Goal: Task Accomplishment & Management: Manage account settings

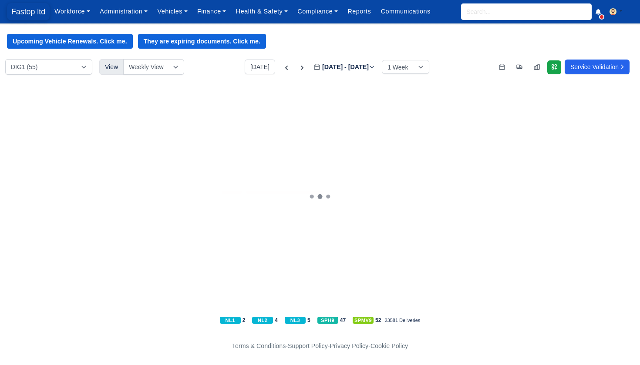
click at [30, 10] on span "Fastop ltd" at bounding box center [28, 11] width 43 height 17
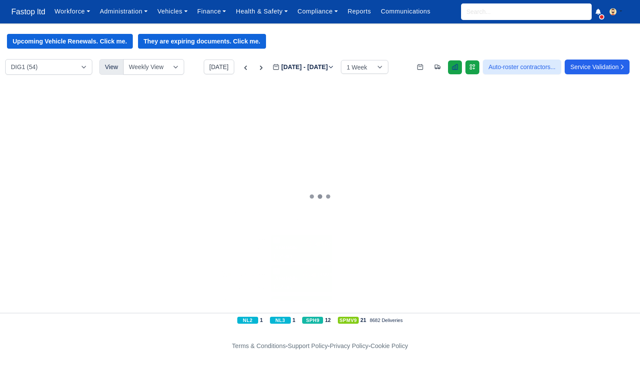
click at [452, 68] on icon at bounding box center [454, 66] width 5 height 5
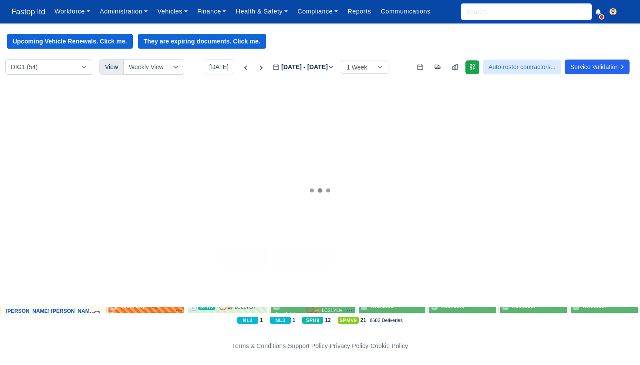
click at [483, 9] on input "search" at bounding box center [526, 11] width 131 height 17
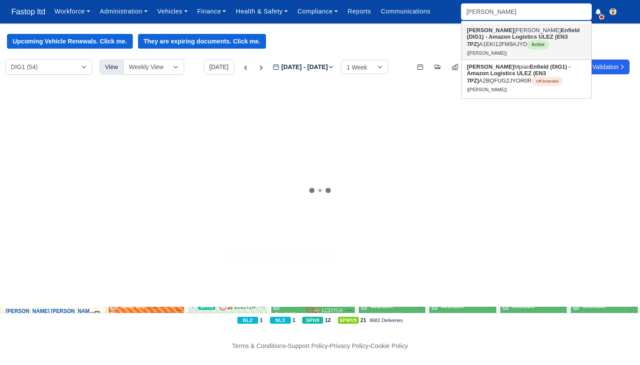
type input "Isaac"
drag, startPoint x: 486, startPoint y: 26, endPoint x: 514, endPoint y: 37, distance: 30.1
click at [514, 37] on strong "Enfield (DIG1) - Amazon Logistics ULEZ (EN3 7PZ)" at bounding box center [522, 37] width 113 height 20
type input "[PERSON_NAME]"
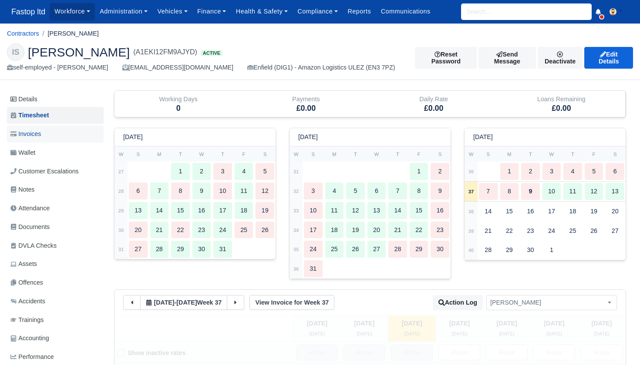
click at [39, 131] on span "Invoices" at bounding box center [25, 134] width 30 height 10
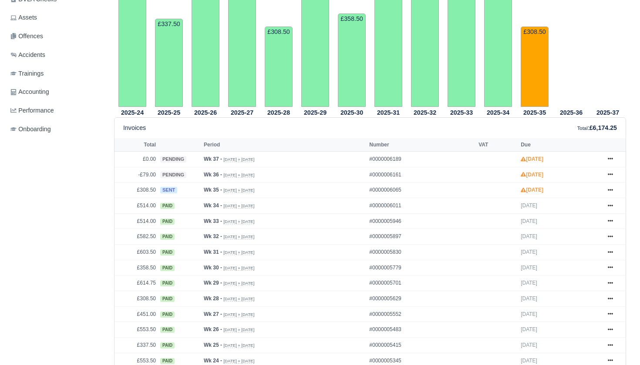
scroll to position [292, 0]
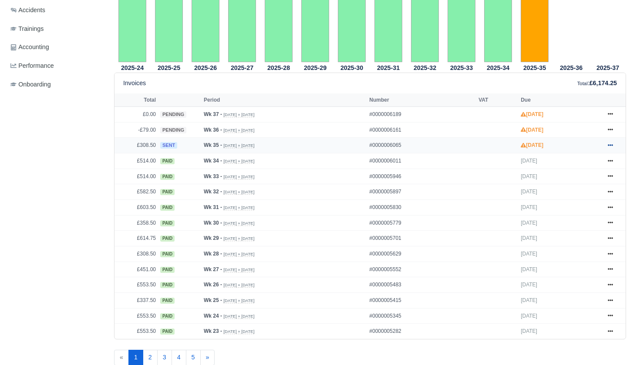
click at [611, 148] on icon at bounding box center [609, 145] width 5 height 5
click at [568, 189] on link "Hold" at bounding box center [577, 180] width 77 height 18
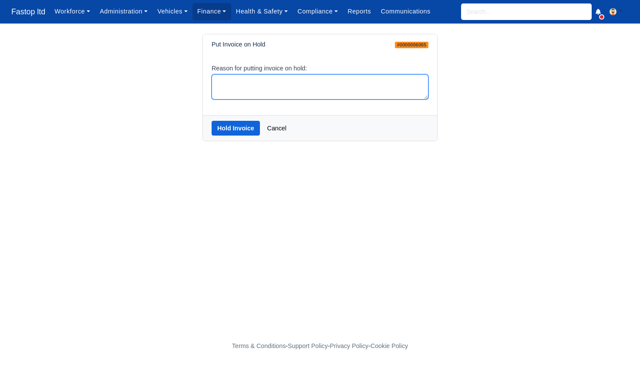
click at [250, 76] on textarea "Reason for putting invoice on hold:" at bounding box center [319, 87] width 217 height 26
type textarea "hold"
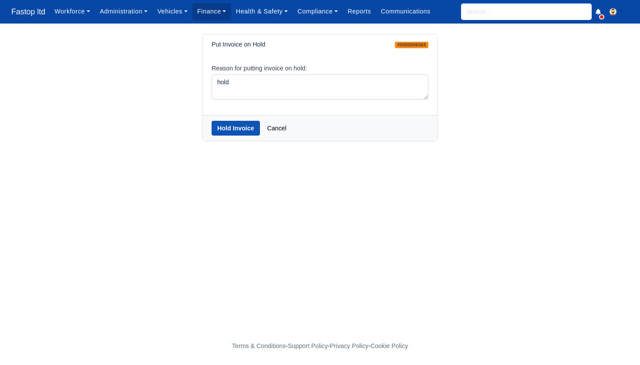
click at [236, 127] on button "Hold Invoice" at bounding box center [235, 128] width 48 height 15
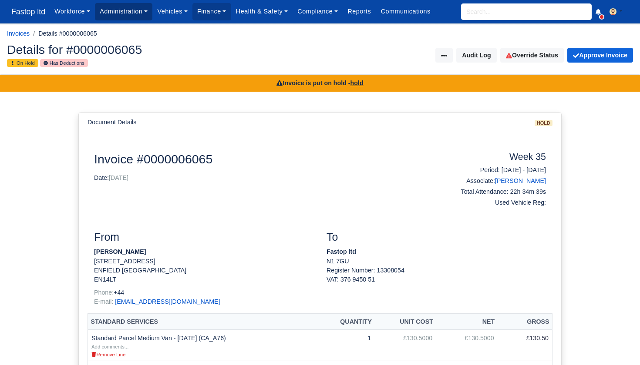
click at [126, 12] on link "Administration" at bounding box center [123, 11] width 57 height 17
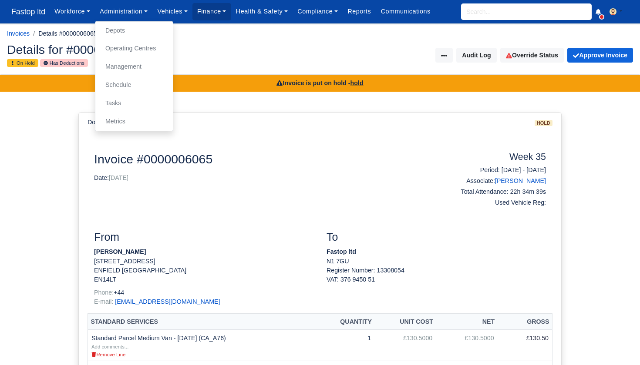
click at [131, 63] on link "Management" at bounding box center [134, 67] width 70 height 18
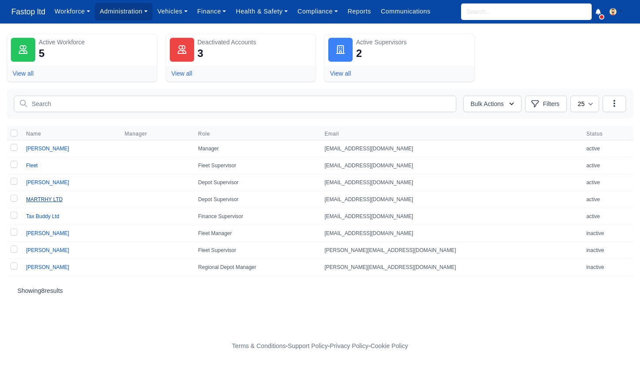
scroll to position [0, 0]
click at [50, 199] on link "MARTRHY LTD" at bounding box center [44, 200] width 37 height 6
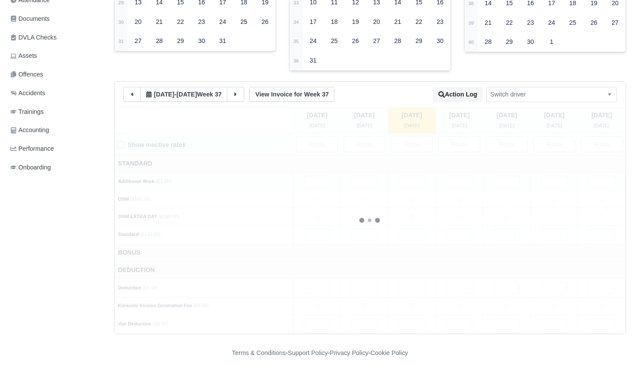
scroll to position [226, 0]
click at [129, 92] on icon at bounding box center [132, 95] width 6 height 6
click at [129, 93] on icon at bounding box center [132, 96] width 6 height 6
type input "5"
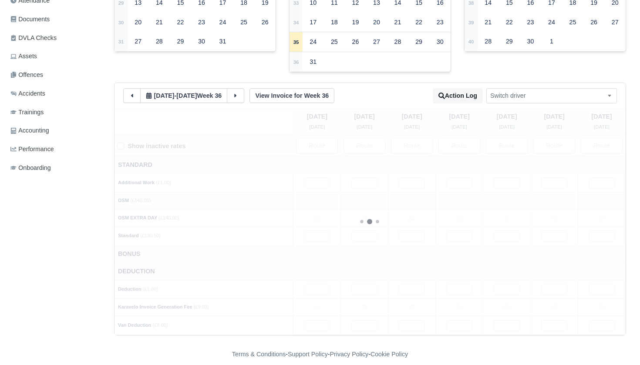
type input "5"
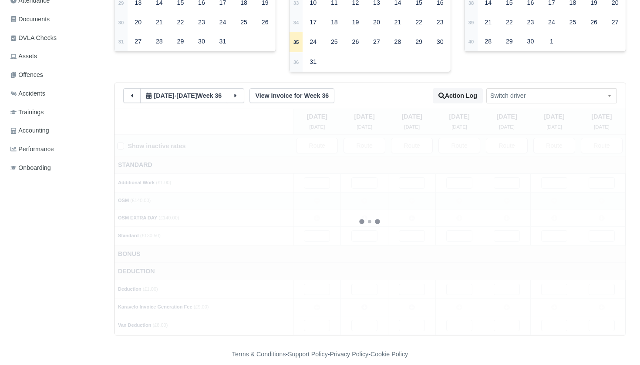
type input "140"
type input "1"
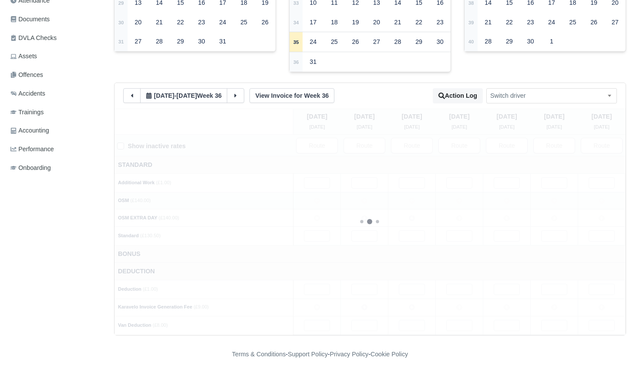
type input "1"
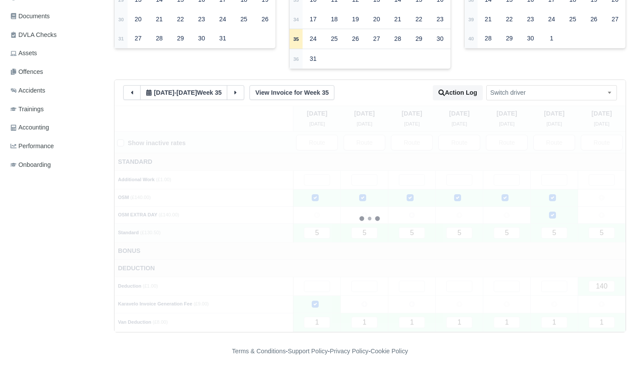
scroll to position [228, 0]
click at [607, 231] on input "5" at bounding box center [601, 233] width 26 height 11
type input "3"
click at [553, 250] on td "Bonus" at bounding box center [369, 252] width 511 height 17
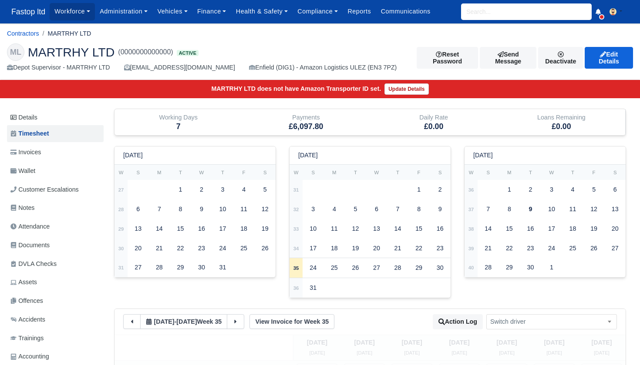
scroll to position [0, 0]
click at [486, 8] on input "search" at bounding box center [526, 11] width 131 height 17
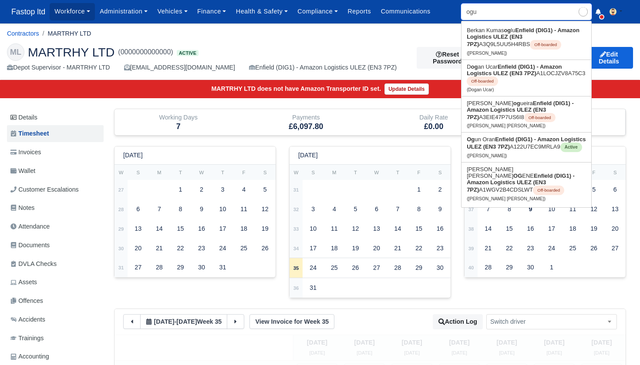
type input "ogun"
type input "ogun Oran"
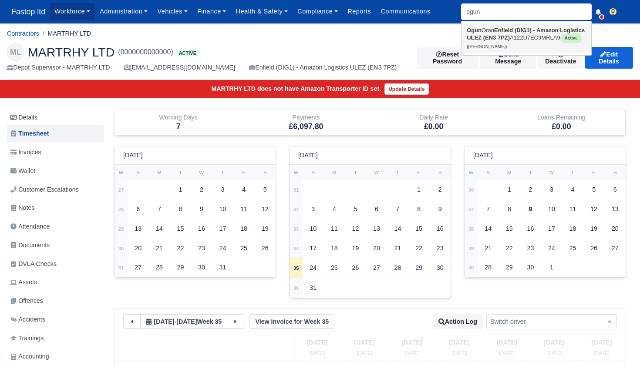
click at [489, 33] on link "Ogun Oran Enfield (DIG1) - Amazon Logistics ULEZ (EN3 7PZ) A122U7EC9MRLA9 Activ…" at bounding box center [526, 38] width 130 height 30
type input "[PERSON_NAME]"
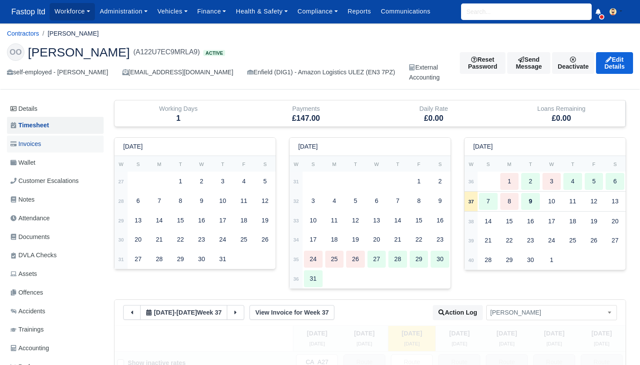
click at [25, 146] on span "Invoices" at bounding box center [25, 144] width 30 height 10
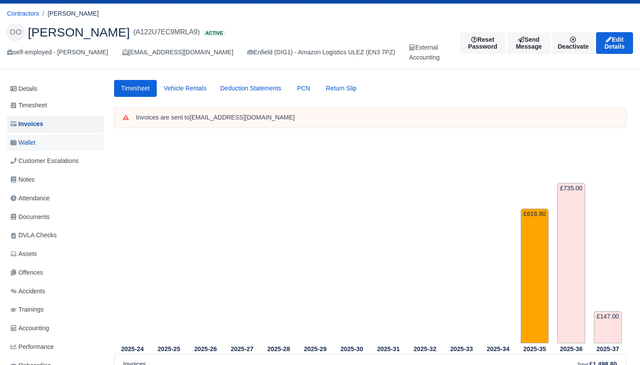
scroll to position [2, 0]
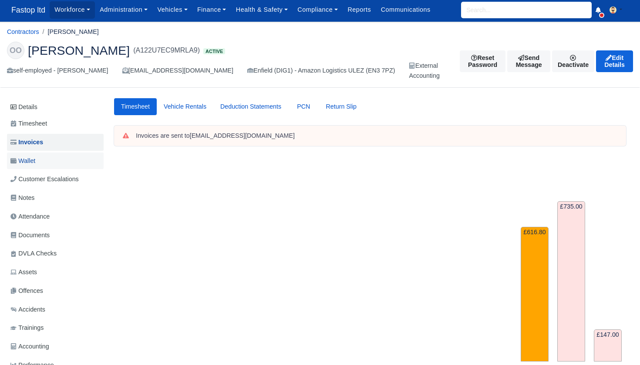
click at [35, 158] on span "Wallet" at bounding box center [22, 161] width 25 height 10
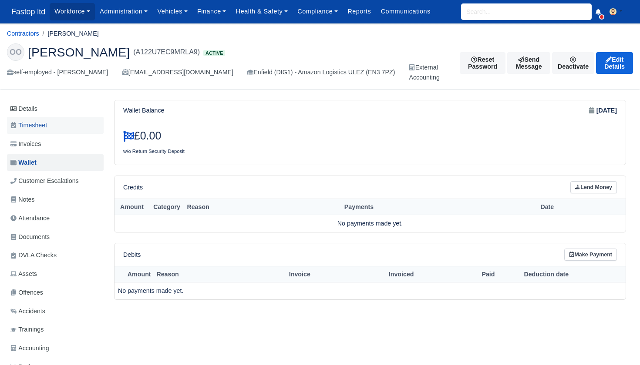
click at [34, 123] on span "Timesheet" at bounding box center [28, 126] width 37 height 10
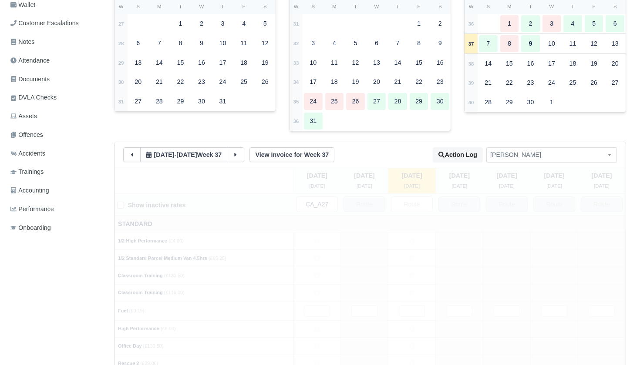
scroll to position [161, 0]
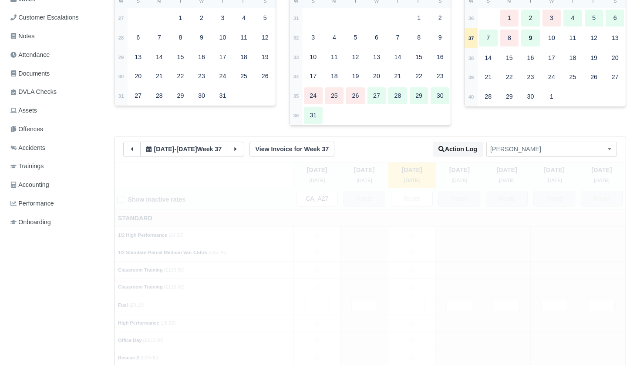
click at [130, 153] on div "07 Sep - 13 Sep Week 37 View Invoice for Week 37 Action Log Switch driver Abdul…" at bounding box center [369, 150] width 511 height 26
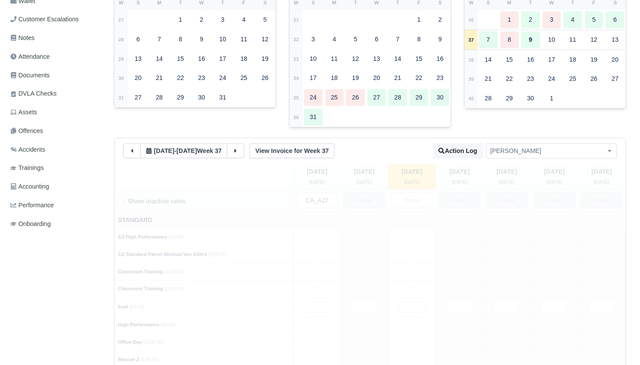
scroll to position [160, 0]
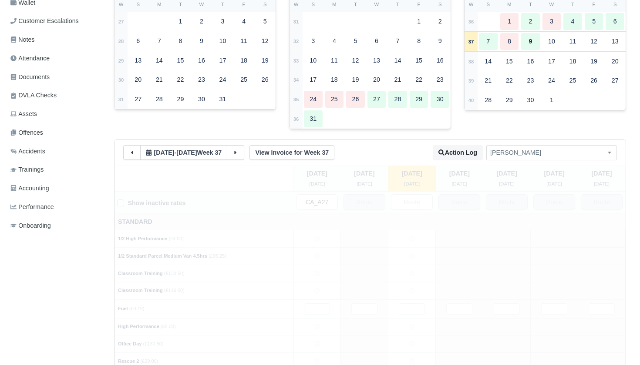
click at [130, 150] on icon at bounding box center [132, 153] width 6 height 6
click at [131, 151] on icon at bounding box center [132, 154] width 6 height 6
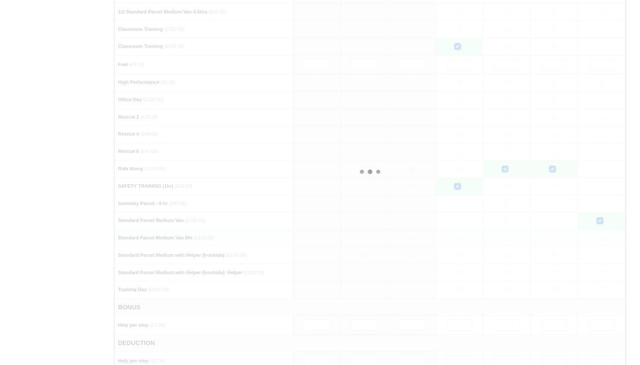
scroll to position [432, 0]
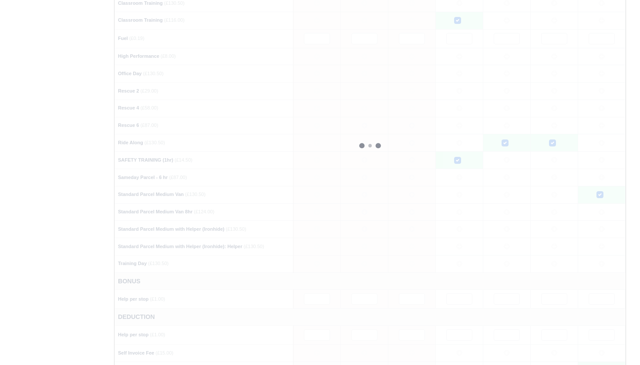
click at [459, 140] on icon at bounding box center [459, 143] width 6 height 6
click at [603, 140] on icon at bounding box center [601, 143] width 6 height 6
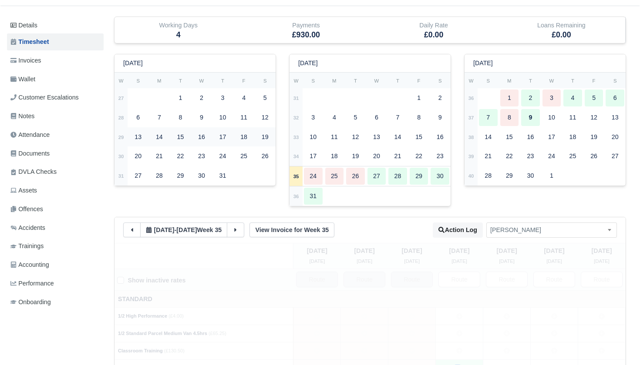
scroll to position [55, 0]
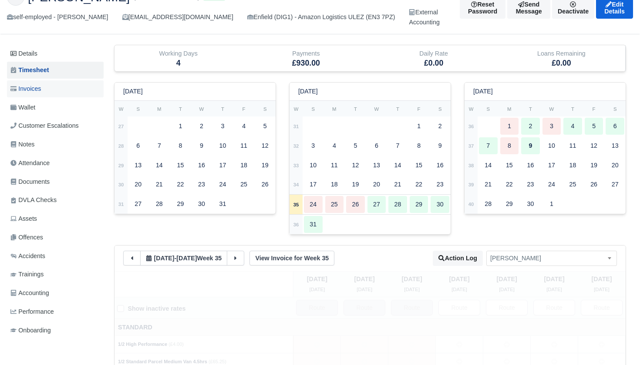
click at [35, 88] on span "Invoices" at bounding box center [25, 89] width 30 height 10
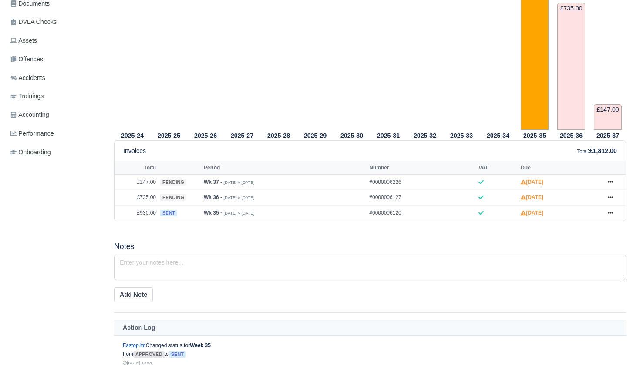
scroll to position [263, 0]
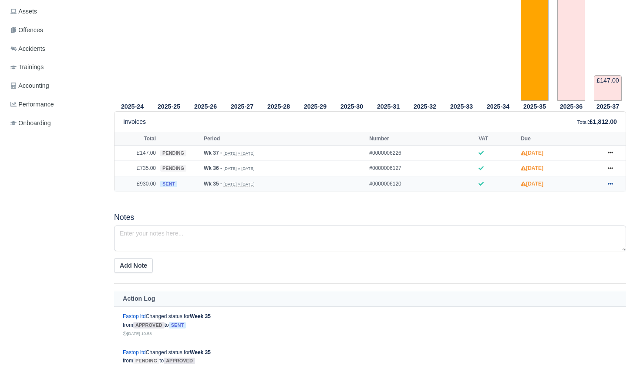
click at [612, 185] on icon at bounding box center [609, 184] width 5 height 2
click at [583, 209] on link "Show Invoice" at bounding box center [577, 200] width 77 height 18
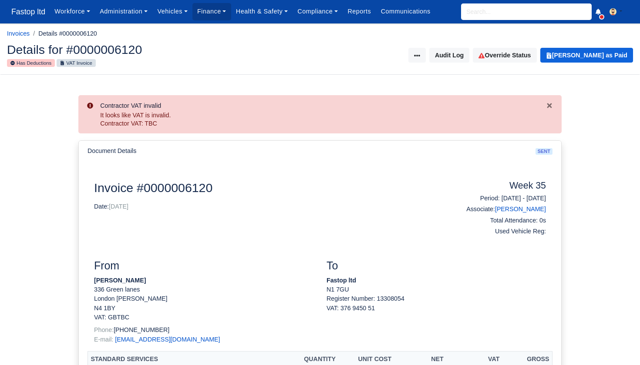
click at [485, 10] on input "search" at bounding box center [526, 11] width 131 height 17
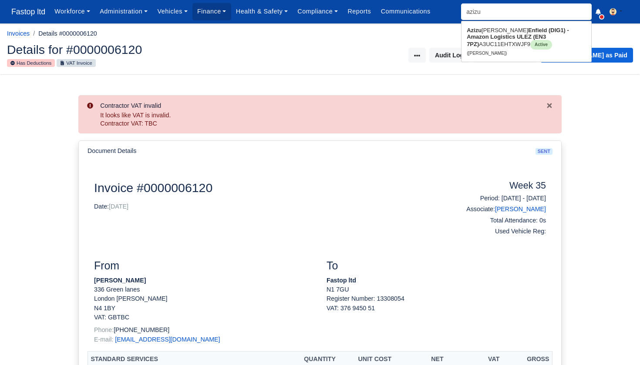
type input "azizul"
type input "azizullah Hassanzada"
click at [482, 40] on strong "Enfield (DIG1) - Amazon Logistics ULEZ (EN3 7PZ)" at bounding box center [515, 37] width 98 height 20
type input "[PERSON_NAME]"
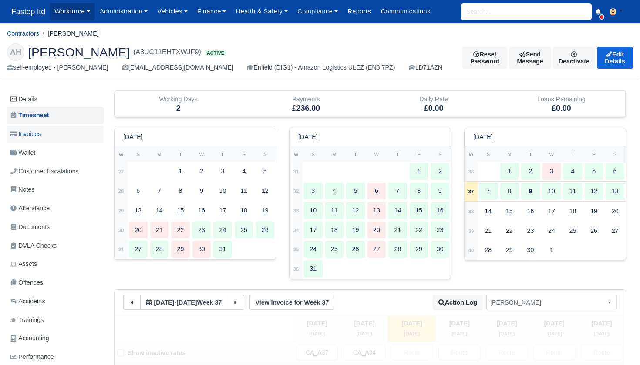
click at [29, 134] on span "Invoices" at bounding box center [25, 134] width 30 height 10
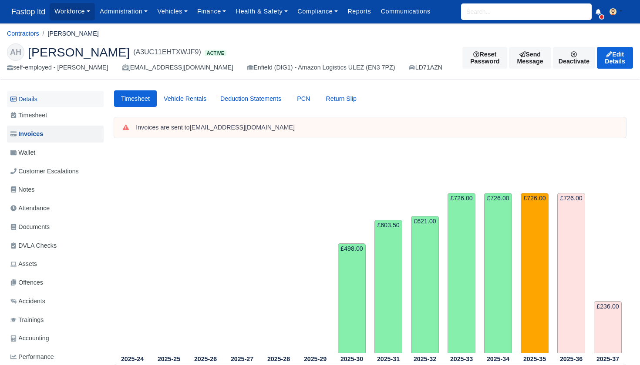
click at [32, 99] on link "Details" at bounding box center [55, 99] width 97 height 16
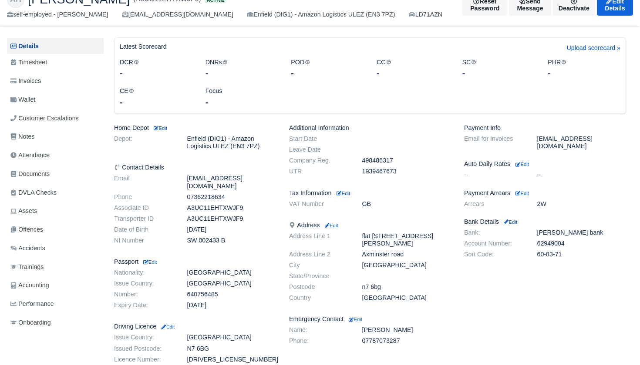
scroll to position [53, 0]
click at [349, 191] on small "Edit" at bounding box center [342, 193] width 13 height 5
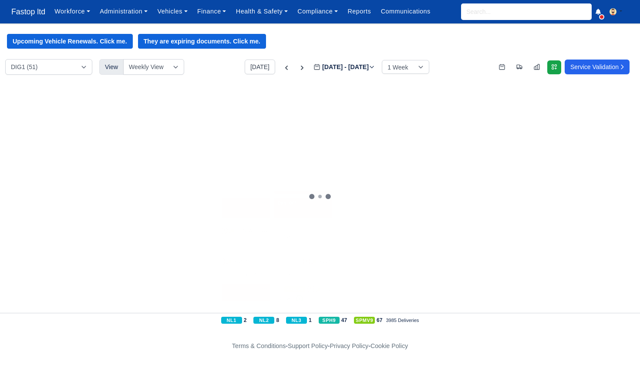
scroll to position [0, 1]
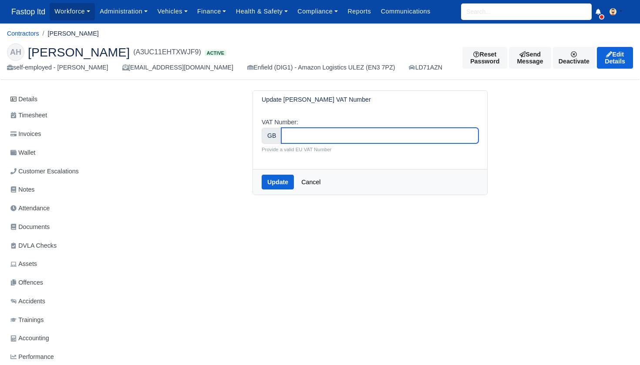
click at [302, 132] on input "VAT Number:" at bounding box center [379, 136] width 197 height 16
paste input "498486317"
type input "498486317"
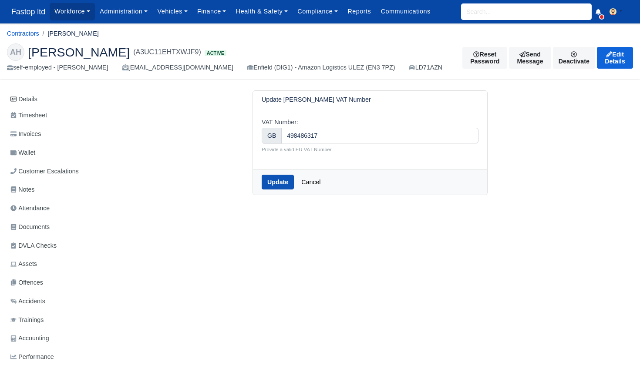
click at [277, 177] on button "Update" at bounding box center [277, 182] width 32 height 15
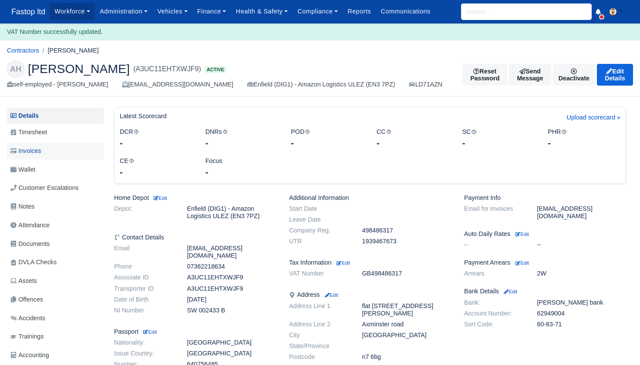
click at [36, 151] on span "Invoices" at bounding box center [25, 151] width 30 height 10
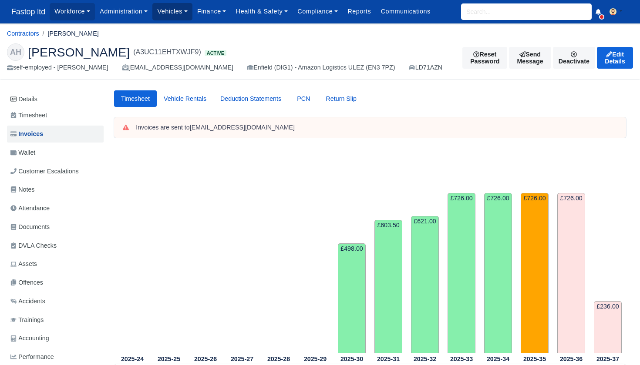
click at [171, 14] on link "Vehicles" at bounding box center [172, 11] width 40 height 17
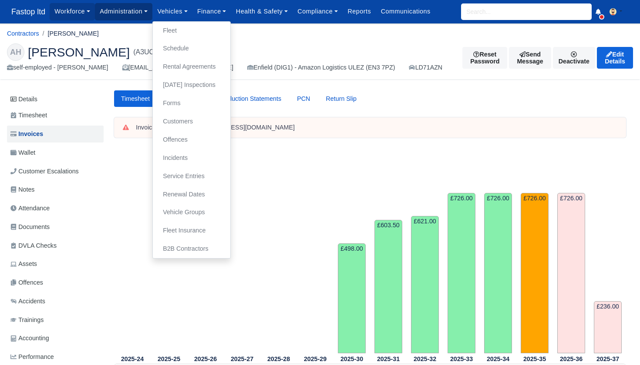
click at [133, 13] on link "Administration" at bounding box center [123, 11] width 57 height 17
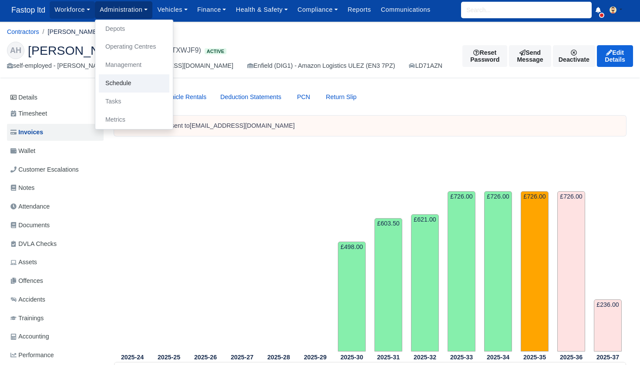
scroll to position [2, 0]
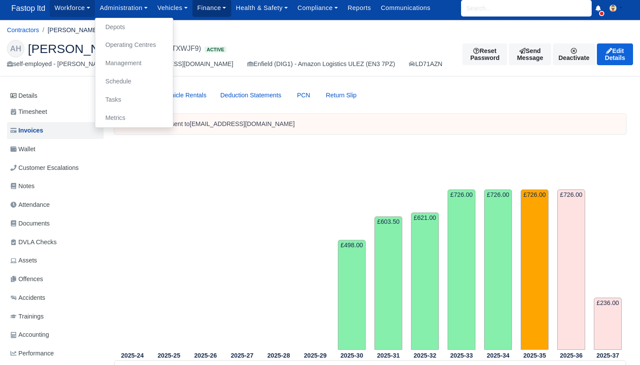
click at [204, 11] on link "Finance" at bounding box center [211, 8] width 39 height 17
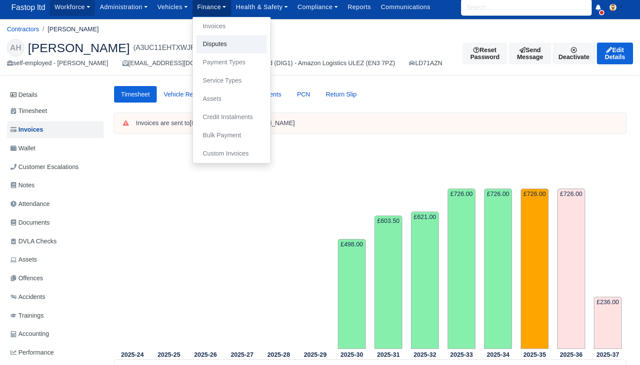
scroll to position [3, 0]
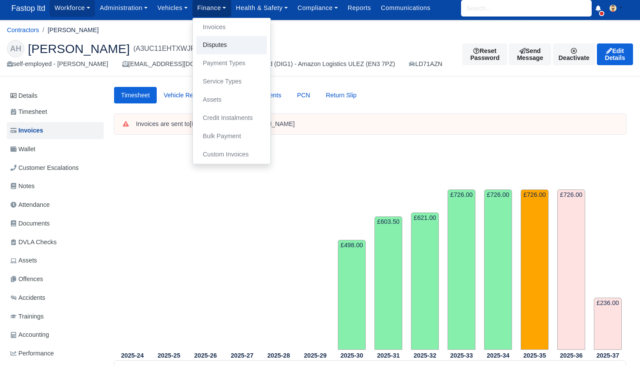
click at [216, 44] on link "Disputes" at bounding box center [231, 45] width 70 height 18
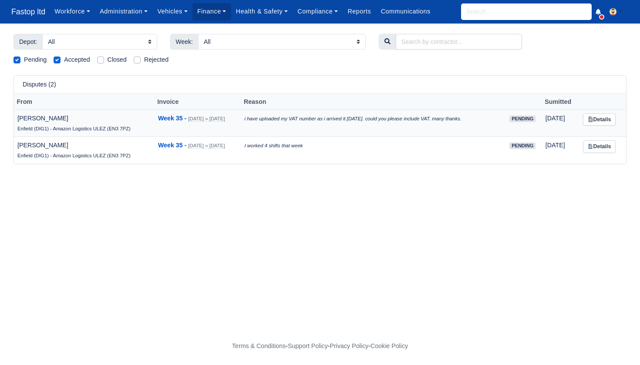
click at [601, 118] on link "Details" at bounding box center [599, 120] width 33 height 13
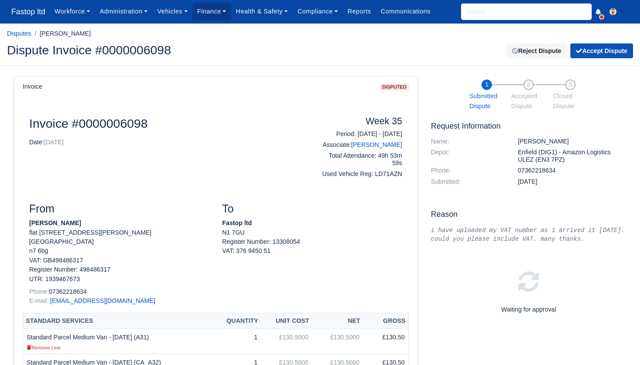
click at [595, 52] on button "Accept Dispute" at bounding box center [601, 51] width 63 height 15
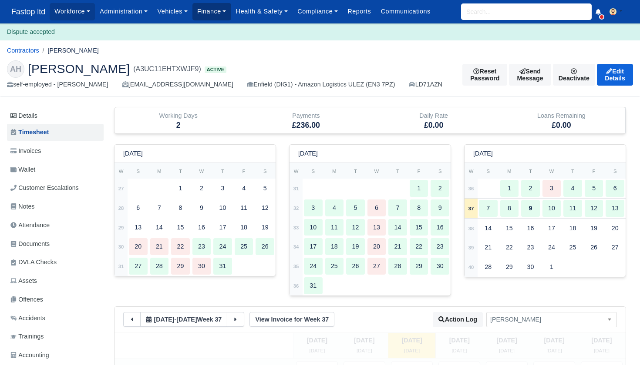
click at [214, 10] on link "Finance" at bounding box center [211, 11] width 39 height 17
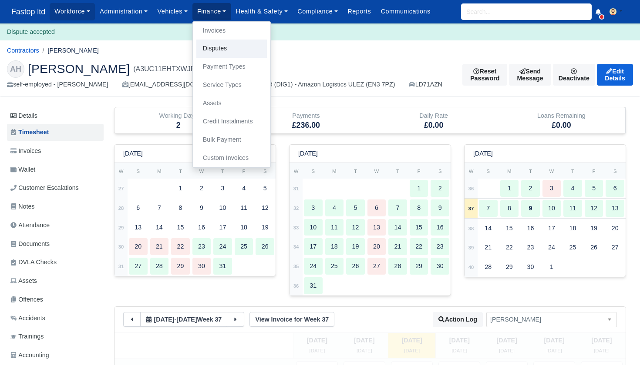
click at [218, 46] on link "Disputes" at bounding box center [231, 49] width 70 height 18
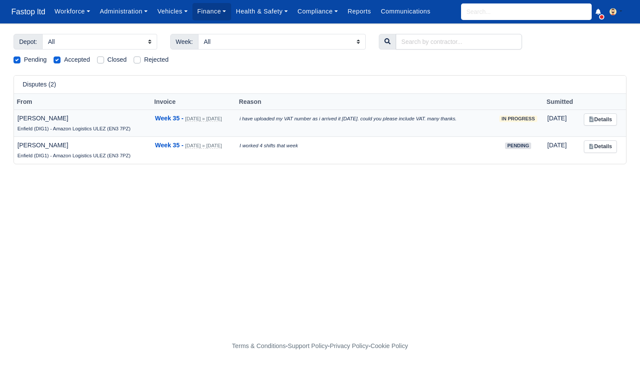
click at [602, 119] on link "Details" at bounding box center [599, 120] width 33 height 13
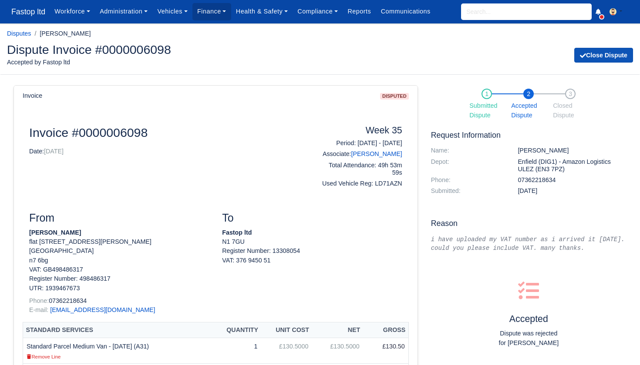
click at [598, 58] on button "Close Dispute" at bounding box center [603, 55] width 59 height 15
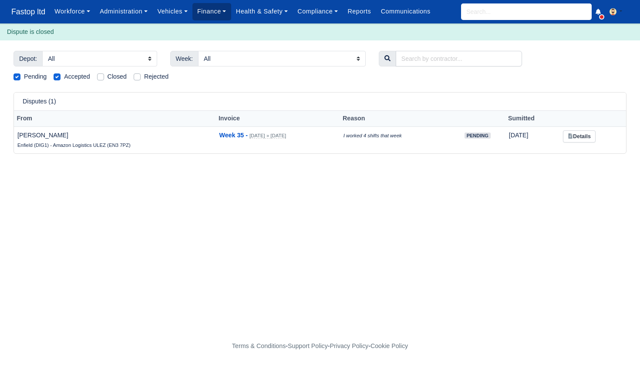
click at [215, 15] on link "Finance" at bounding box center [211, 11] width 39 height 17
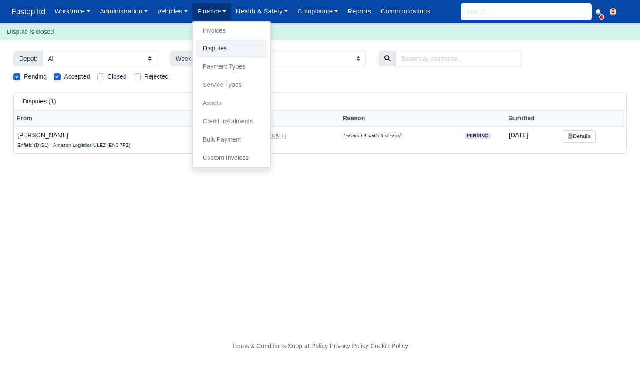
click at [218, 48] on link "Disputes" at bounding box center [231, 49] width 70 height 18
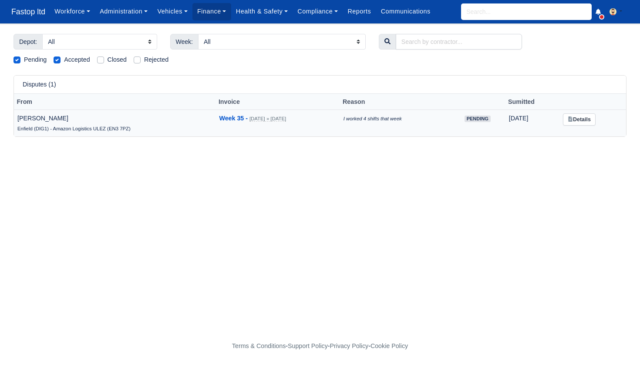
click at [589, 120] on link "Details" at bounding box center [579, 120] width 33 height 13
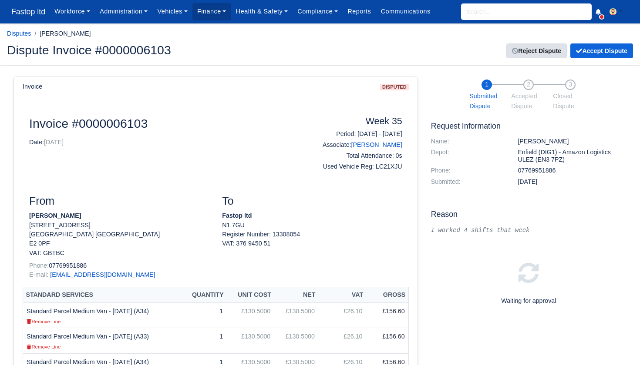
click at [542, 51] on link "Reject Dispute" at bounding box center [536, 51] width 60 height 15
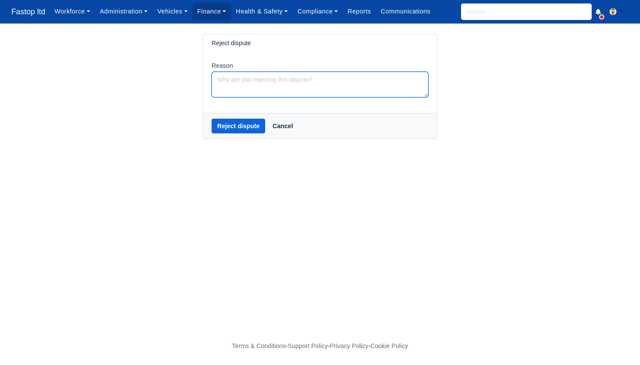
click at [232, 80] on textarea "Reason" at bounding box center [319, 85] width 217 height 26
type textarea "s"
type textarea "p"
type textarea "Please speak to On site Manager . Thanks"
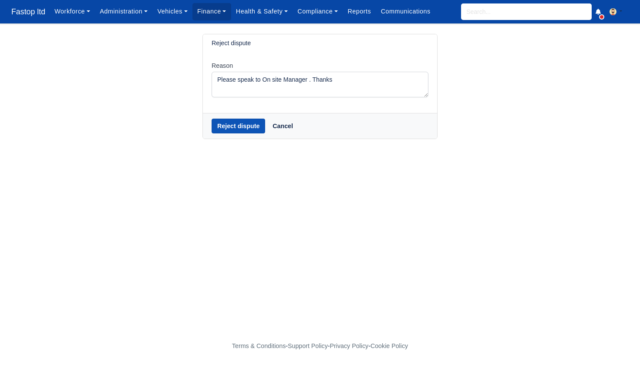
click at [231, 121] on button "Reject dispute" at bounding box center [238, 126] width 54 height 15
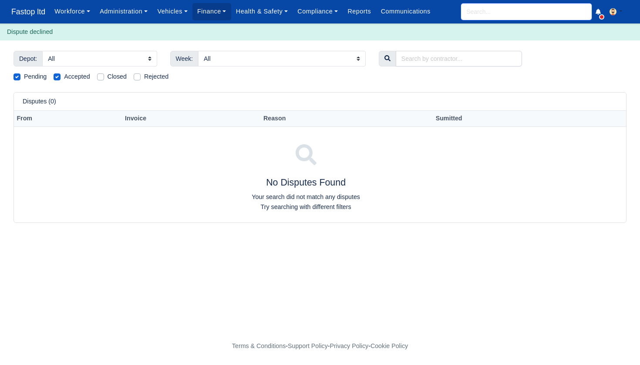
click at [473, 14] on input "search" at bounding box center [526, 11] width 131 height 17
type input "azi"
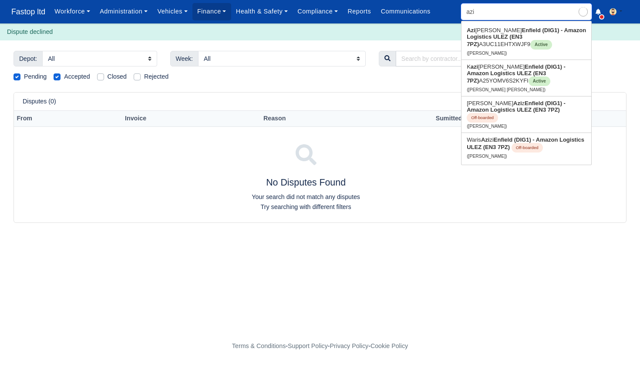
type input "azizullah Hassanzada"
click at [485, 42] on link "Azi zullah Hassanzada Enfield (DIG1) - Amazon Logistics ULEZ (EN3 7PZ) A3UC11EH…" at bounding box center [526, 41] width 130 height 36
type input "[PERSON_NAME]"
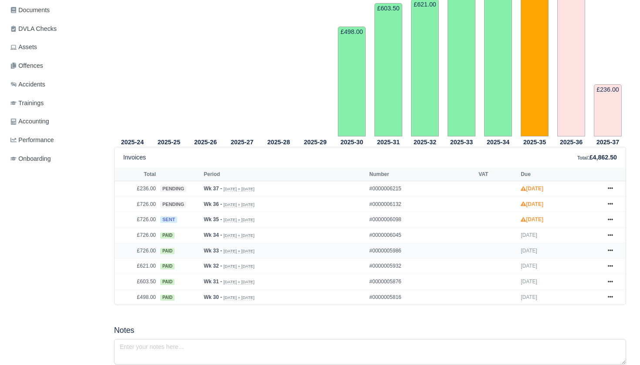
scroll to position [251, 0]
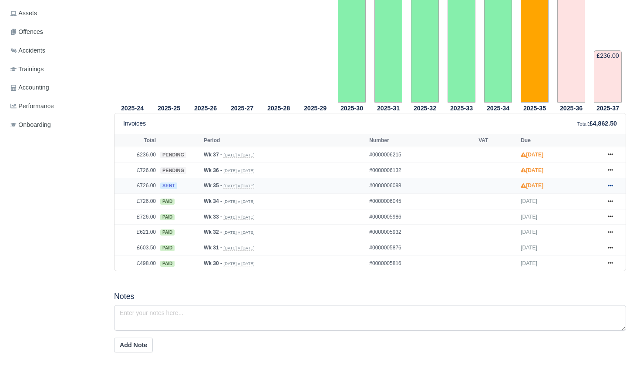
click at [612, 188] on icon at bounding box center [609, 185] width 5 height 5
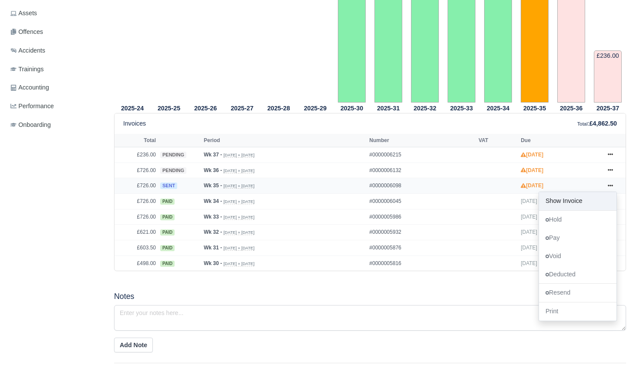
click at [578, 211] on link "Show Invoice" at bounding box center [577, 201] width 77 height 18
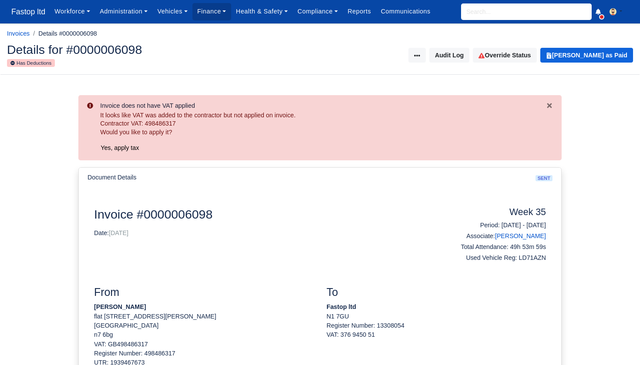
click at [125, 147] on button "Yes, apply tax" at bounding box center [119, 148] width 39 height 15
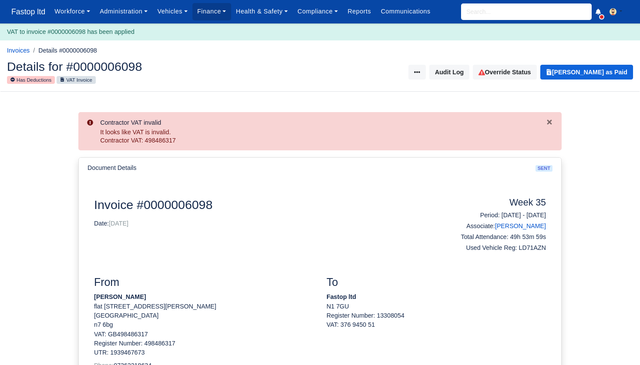
click at [484, 19] on input "search" at bounding box center [526, 11] width 131 height 17
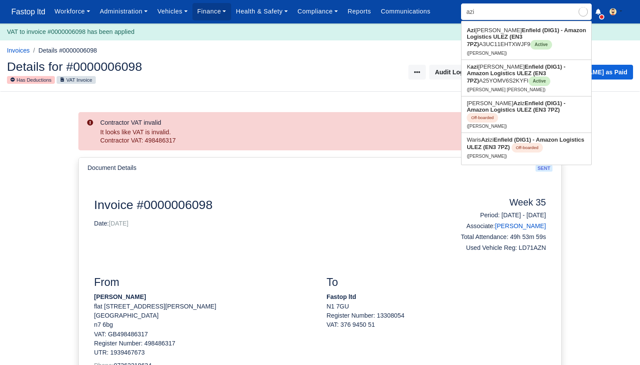
type input "[PERSON_NAME]"
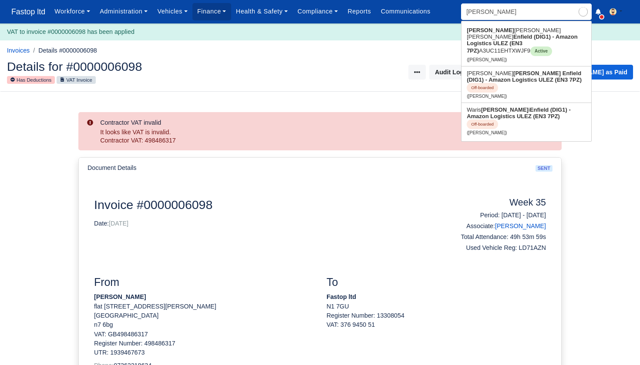
type input "[PERSON_NAME]"
click at [489, 32] on link "[PERSON_NAME] [PERSON_NAME] Enfield (DIG1) - Amazon Logistics ULEZ (EN3 7PZ) A3…" at bounding box center [526, 44] width 130 height 43
type input "[PERSON_NAME]"
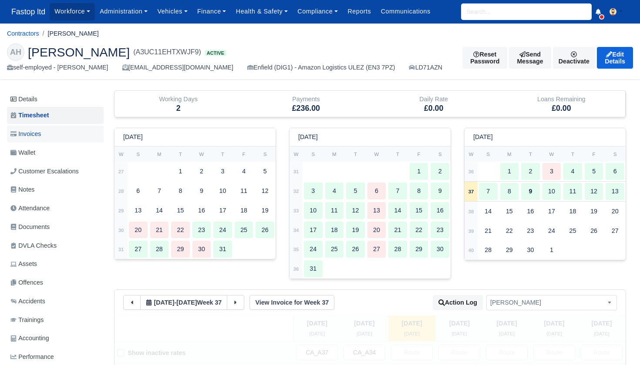
click at [36, 130] on span "Invoices" at bounding box center [25, 134] width 30 height 10
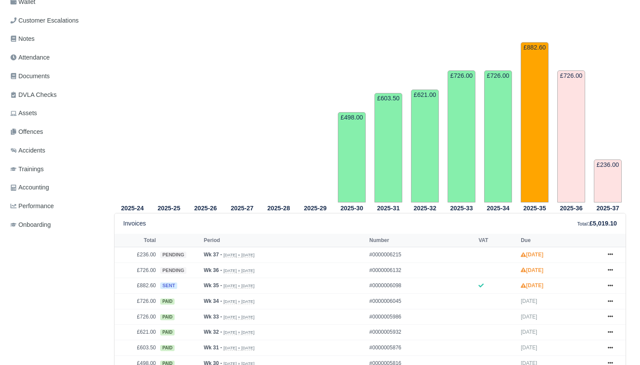
scroll to position [335, 0]
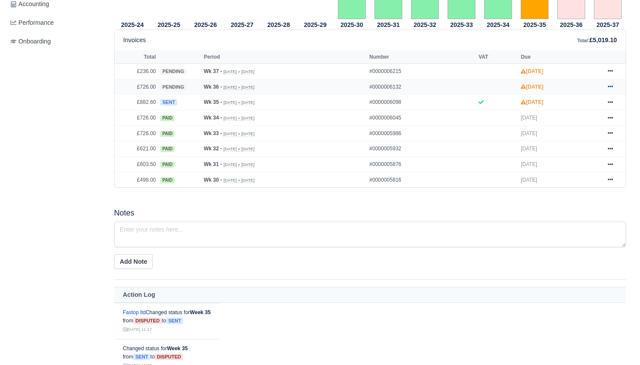
click at [609, 89] on icon at bounding box center [609, 86] width 5 height 5
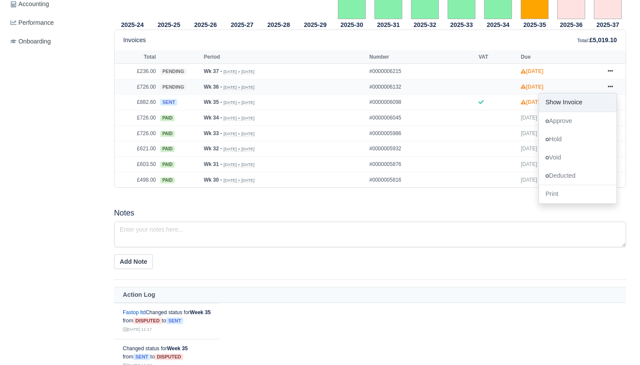
click at [572, 112] on link "Show Invoice" at bounding box center [577, 103] width 77 height 18
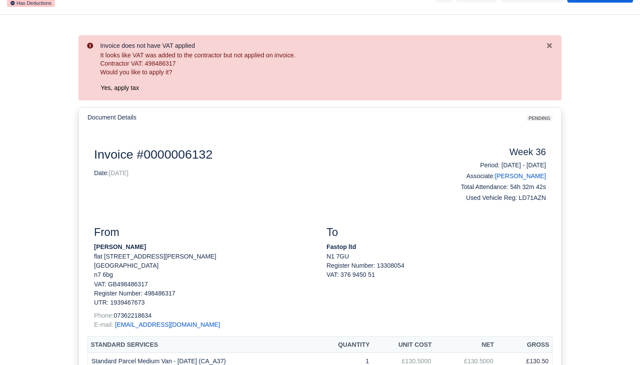
scroll to position [13, 0]
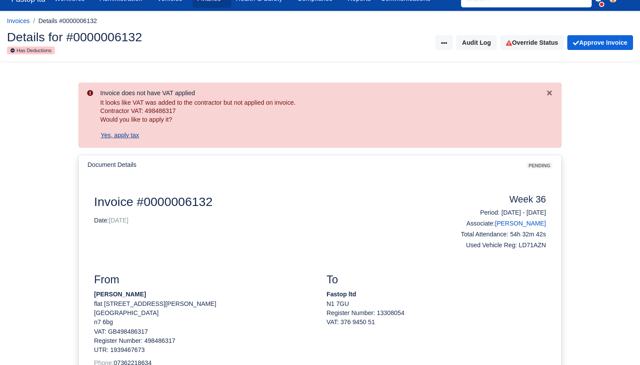
click at [117, 135] on button "Yes, apply tax" at bounding box center [119, 135] width 39 height 15
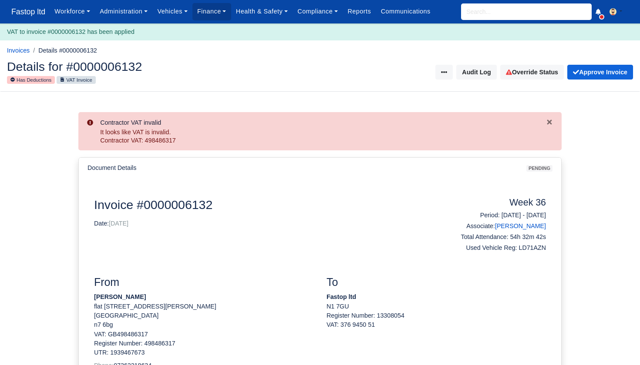
click at [478, 13] on input "search" at bounding box center [526, 11] width 131 height 17
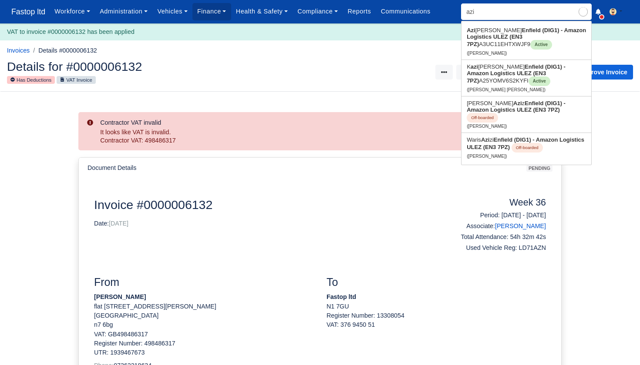
type input "[PERSON_NAME]"
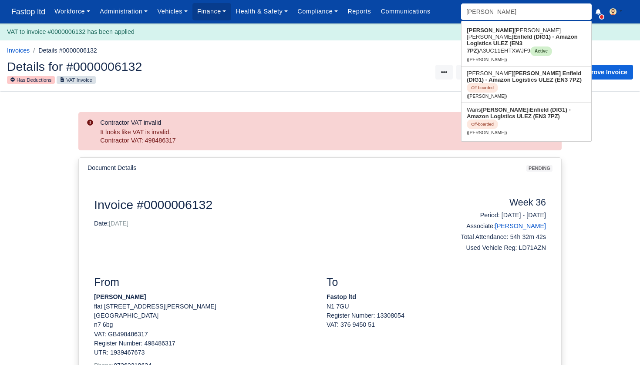
type input "[PERSON_NAME]"
click at [476, 26] on link "[PERSON_NAME] [PERSON_NAME] Enfield (DIG1) - Amazon Logistics ULEZ (EN3 7PZ) A3…" at bounding box center [526, 44] width 130 height 43
type input "[PERSON_NAME]"
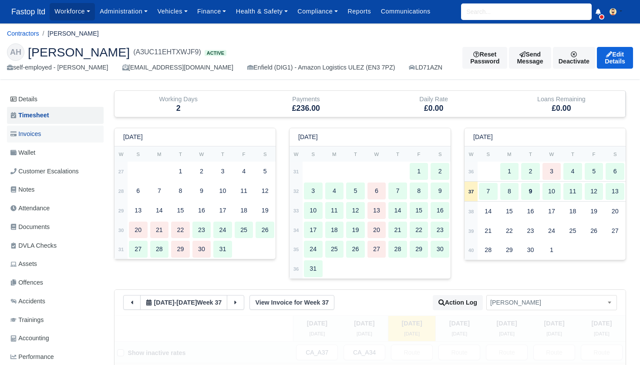
click at [37, 132] on span "Invoices" at bounding box center [25, 134] width 30 height 10
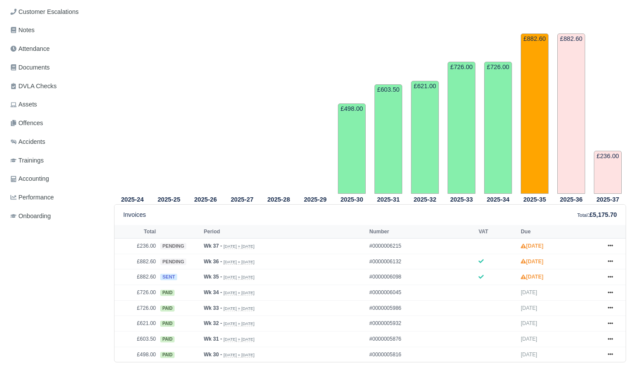
scroll to position [164, 0]
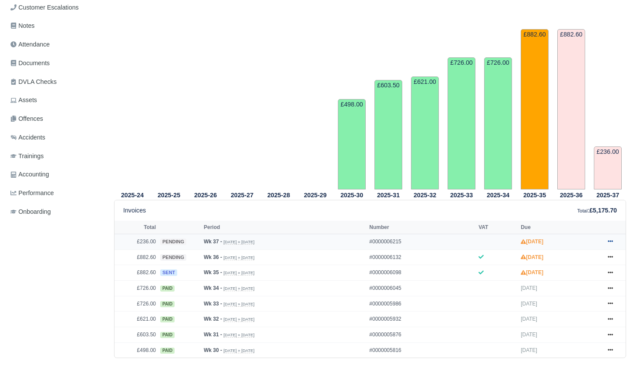
click at [608, 244] on icon at bounding box center [609, 241] width 5 height 5
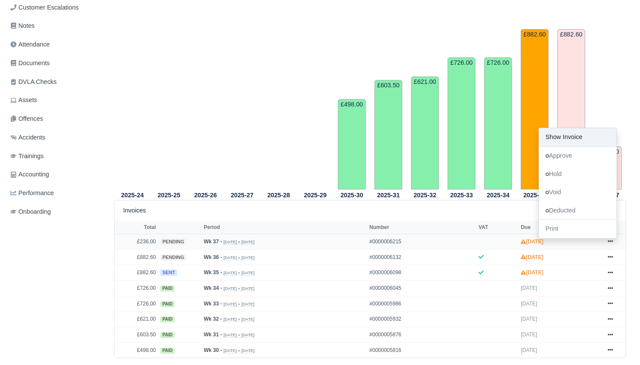
click at [569, 147] on link "Show Invoice" at bounding box center [577, 137] width 77 height 18
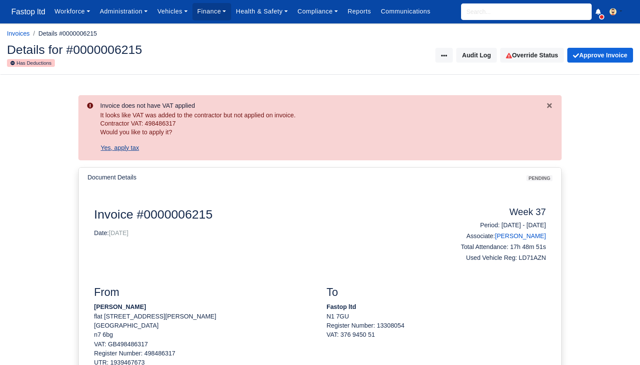
click at [116, 144] on button "Yes, apply tax" at bounding box center [119, 148] width 39 height 15
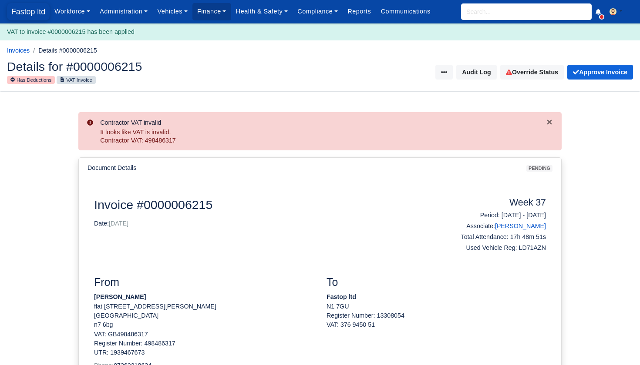
click at [20, 8] on span "Fastop ltd" at bounding box center [28, 11] width 43 height 17
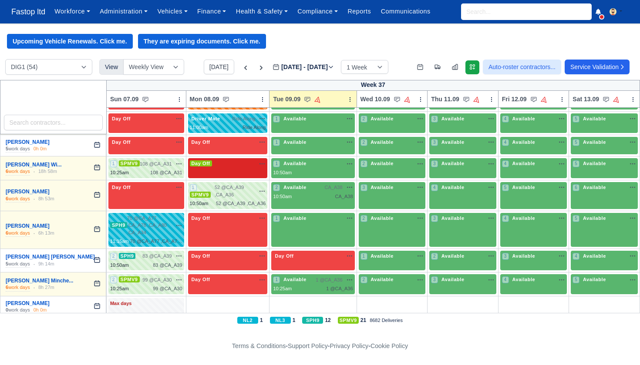
scroll to position [1255, 0]
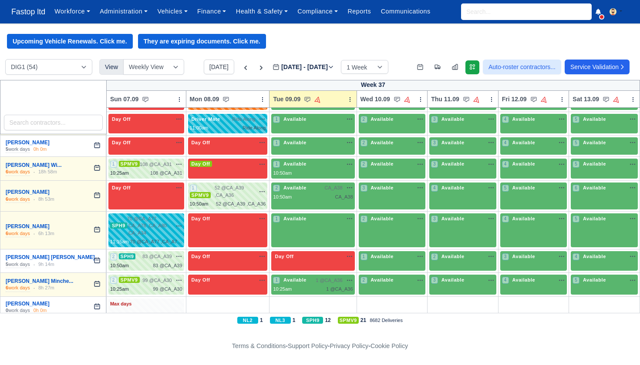
click at [147, 304] on div "Max days" at bounding box center [146, 308] width 76 height 18
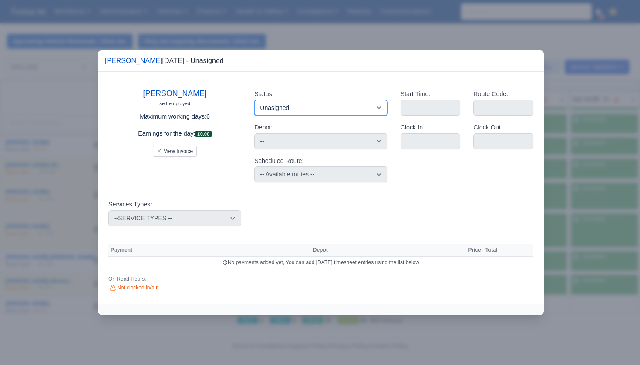
select select "Available"
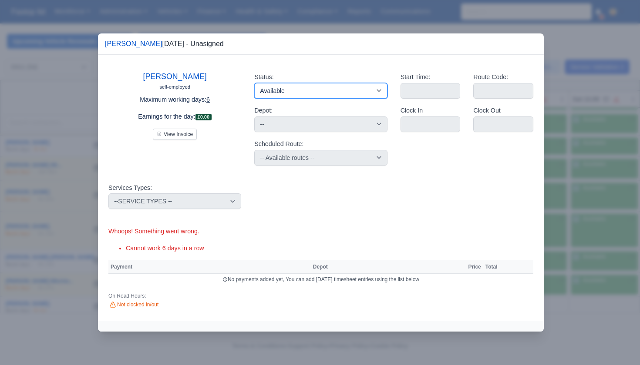
select select "Day Off"
select select
select select "na"
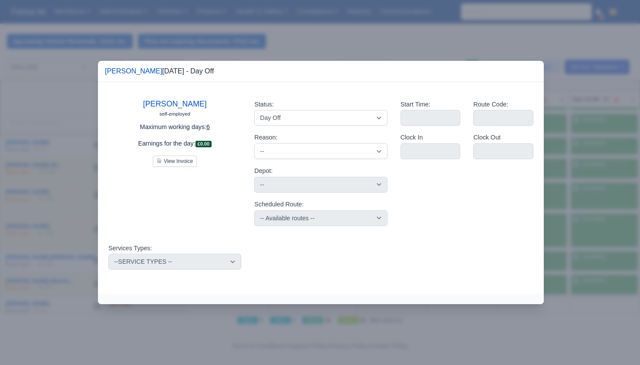
click at [330, 47] on div at bounding box center [320, 182] width 640 height 365
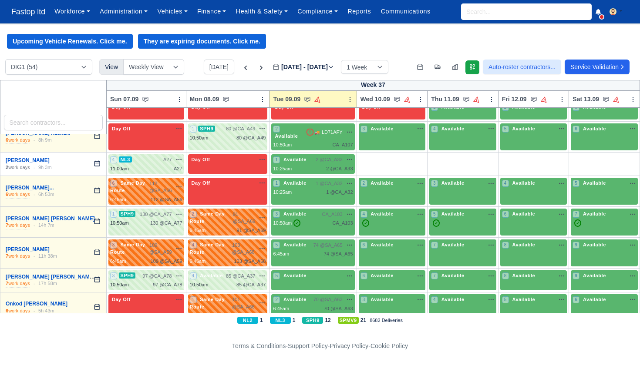
scroll to position [1051, 0]
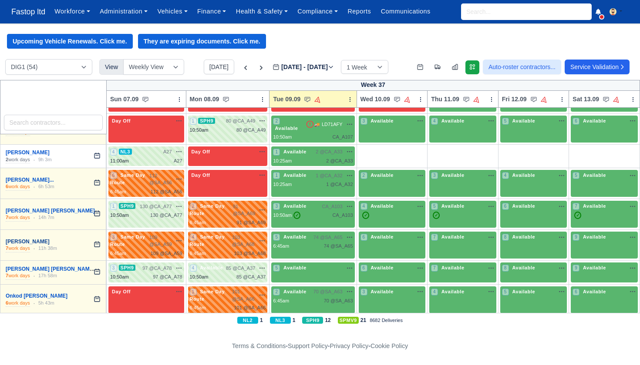
click at [24, 239] on link "[PERSON_NAME]" at bounding box center [28, 242] width 44 height 6
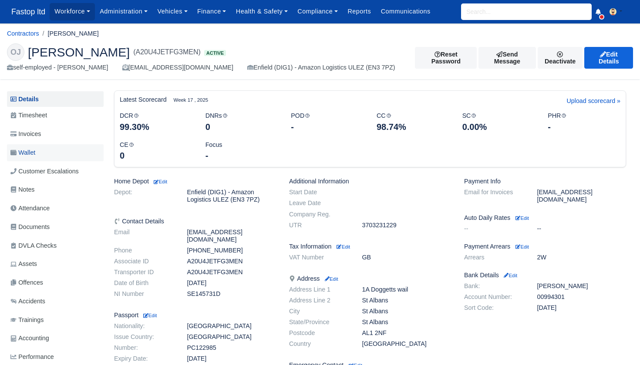
click at [42, 154] on link "Wallet" at bounding box center [55, 152] width 97 height 17
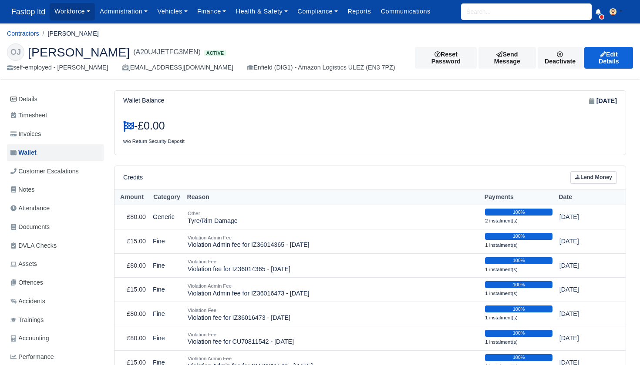
click at [594, 174] on link "Lend Money" at bounding box center [593, 177] width 47 height 13
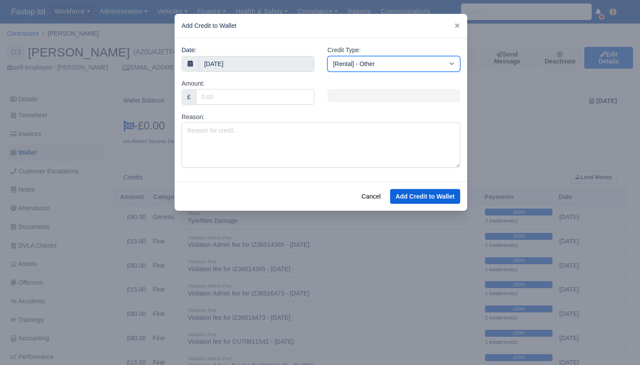
select select "other"
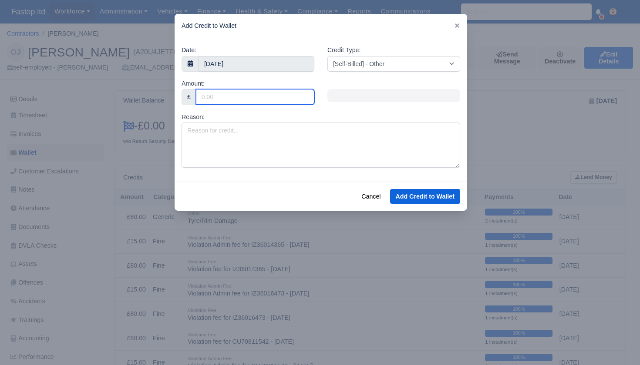
click at [231, 101] on input "Amount:" at bounding box center [255, 97] width 118 height 16
type input "3"
type input "300"
drag, startPoint x: 386, startPoint y: 96, endPoint x: 345, endPoint y: 109, distance: 43.3
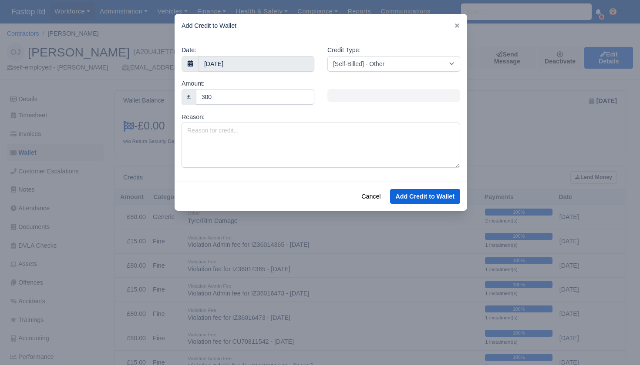
click at [385, 96] on div at bounding box center [393, 95] width 133 height 13
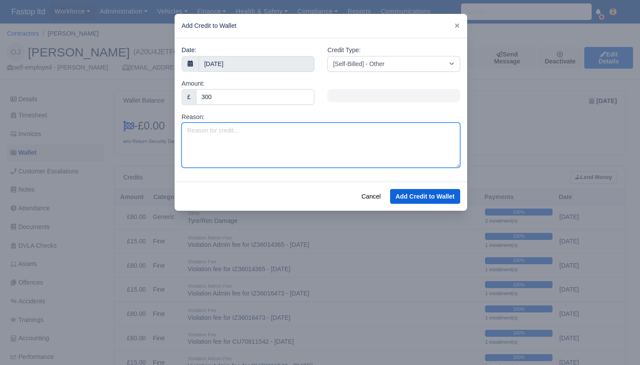
click at [233, 129] on textarea "Reason:" at bounding box center [320, 145] width 278 height 45
type textarea "Payment Advance"
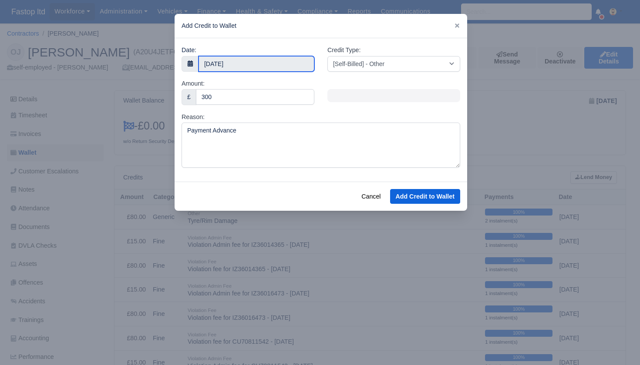
click at [262, 64] on input "9 September 2025" at bounding box center [256, 64] width 116 height 16
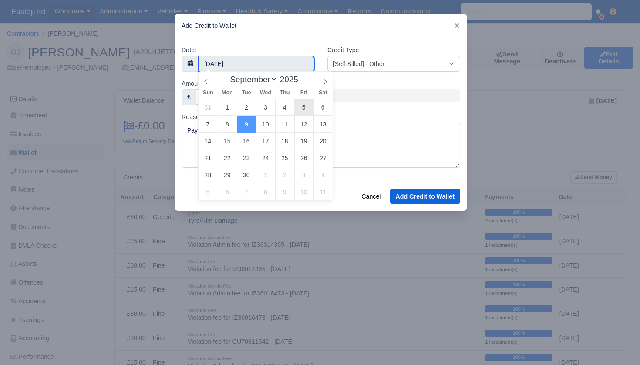
type input "5 September 2025"
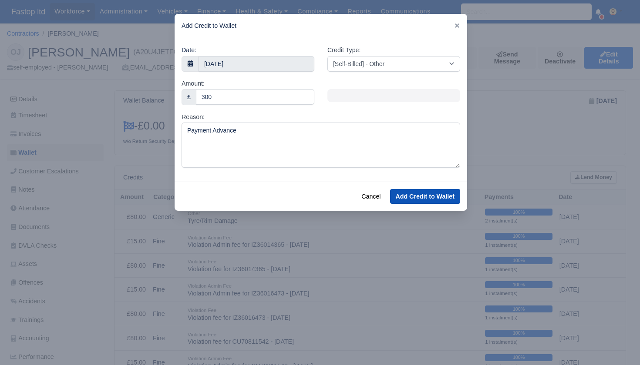
click at [404, 194] on button "Add Credit to Wallet" at bounding box center [425, 196] width 70 height 15
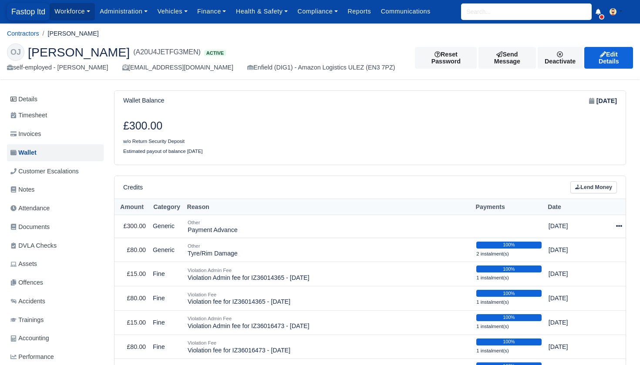
click at [31, 12] on span "Fastop ltd" at bounding box center [28, 11] width 43 height 17
